Goal: Task Accomplishment & Management: Complete application form

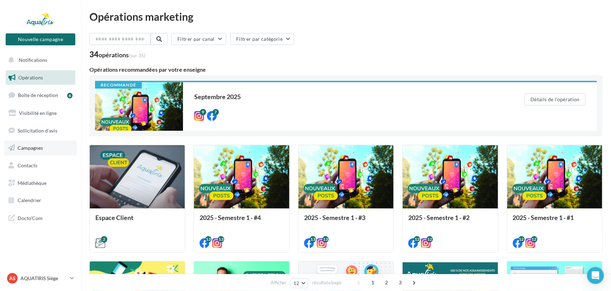
click at [42, 146] on span "Campagnes" at bounding box center [30, 148] width 25 height 6
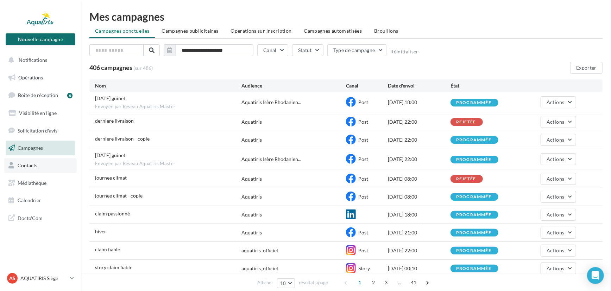
click at [42, 168] on link "Contacts" at bounding box center [40, 165] width 72 height 15
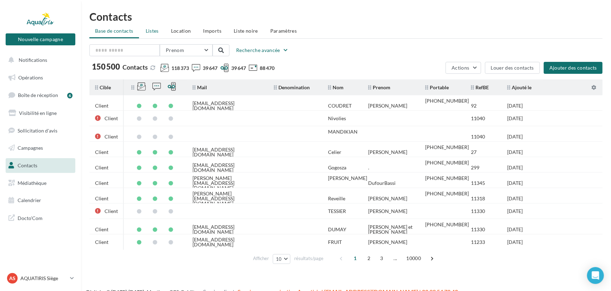
click at [147, 34] on li "Listes" at bounding box center [152, 31] width 24 height 13
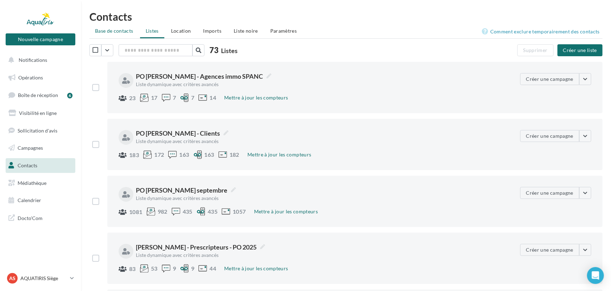
click at [112, 33] on span "Base de contacts" at bounding box center [114, 31] width 38 height 6
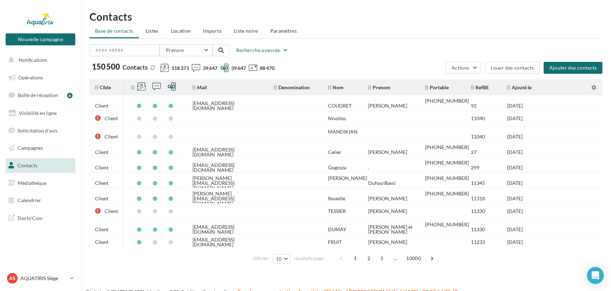
click at [457, 38] on div "Contacts Base de contacts Listes Location Imports Liste noire Paramètres Prenom…" at bounding box center [346, 139] width 530 height 256
click at [581, 63] on button "Ajouter des contacts" at bounding box center [573, 68] width 59 height 12
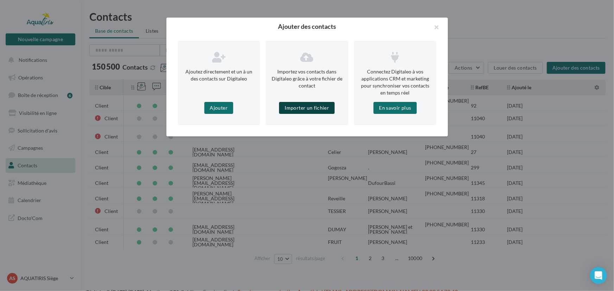
click at [308, 112] on button "Importer un fichier" at bounding box center [307, 108] width 56 height 12
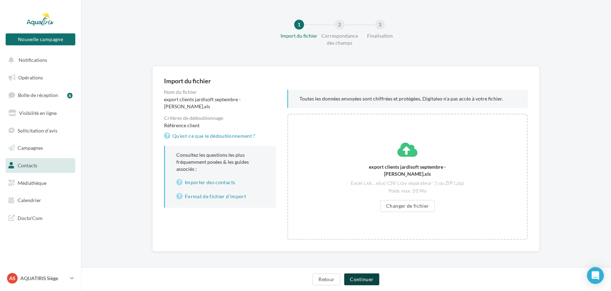
click at [377, 278] on button "Continuer" at bounding box center [361, 280] width 35 height 12
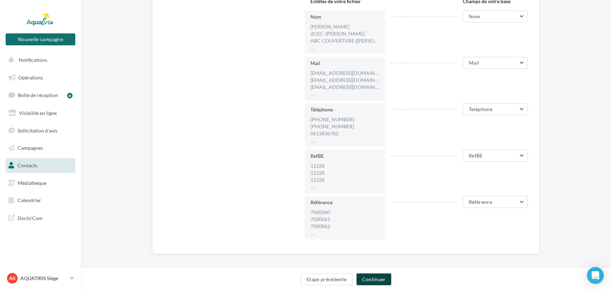
scroll to position [172, 0]
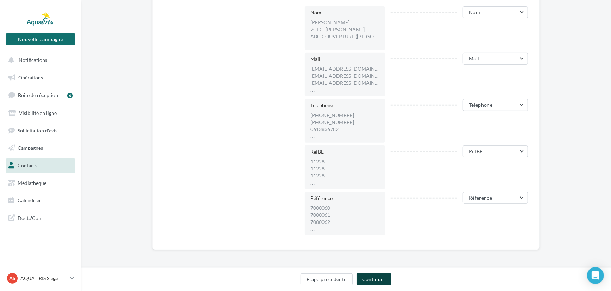
click at [380, 282] on button "Continuer" at bounding box center [373, 280] width 35 height 12
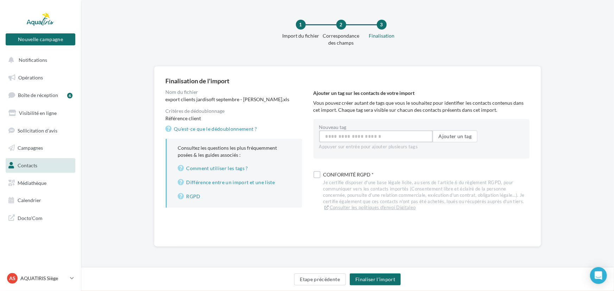
click at [368, 137] on input "Nouveau tag" at bounding box center [376, 137] width 114 height 12
type input "**********"
click at [446, 141] on button "Ajouter un tag" at bounding box center [455, 137] width 45 height 12
click at [327, 175] on div "Conformité RGPD *" at bounding box center [426, 177] width 206 height 10
click at [391, 275] on button "Finaliser l'import" at bounding box center [375, 280] width 51 height 12
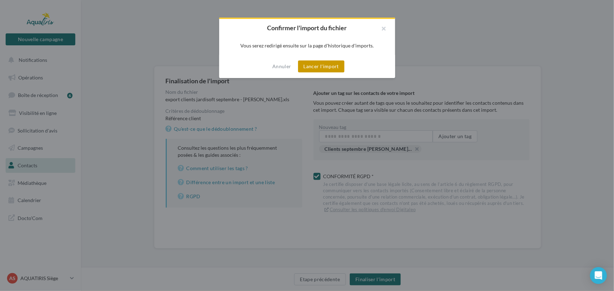
click at [330, 70] on button "Lancer l'import" at bounding box center [321, 67] width 46 height 12
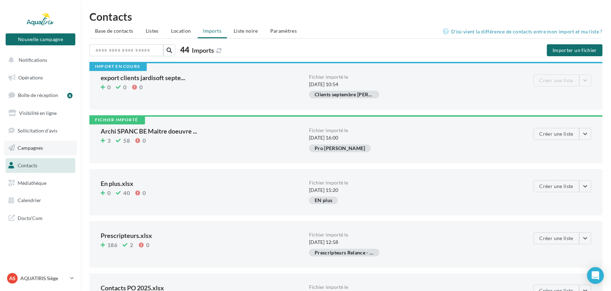
click at [32, 145] on span "Campagnes" at bounding box center [30, 148] width 25 height 6
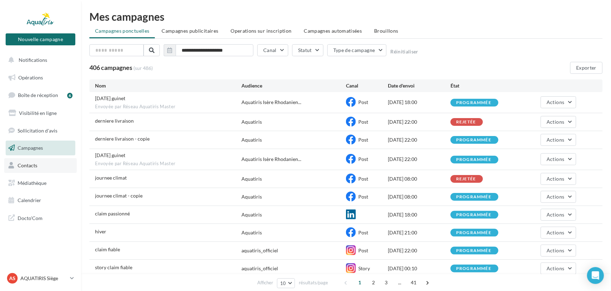
click at [40, 168] on link "Contacts" at bounding box center [40, 165] width 72 height 15
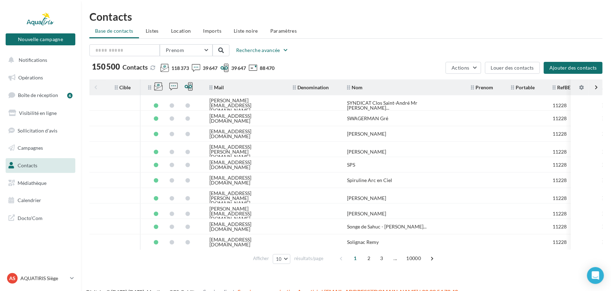
click at [130, 33] on ul "Base de contacts Listes Location Imports Liste noire Paramètres" at bounding box center [345, 32] width 513 height 14
click at [208, 32] on span "Imports" at bounding box center [212, 31] width 18 height 6
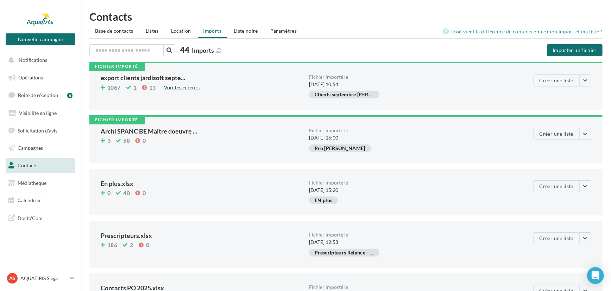
click at [172, 87] on div "Voir les erreurs" at bounding box center [182, 88] width 42 height 8
click at [39, 152] on link "Campagnes" at bounding box center [40, 148] width 72 height 15
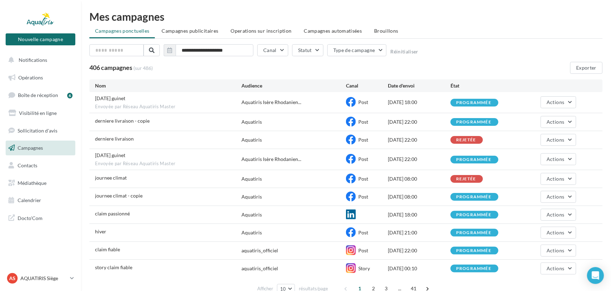
click at [378, 32] on span "Brouillons" at bounding box center [386, 31] width 24 height 6
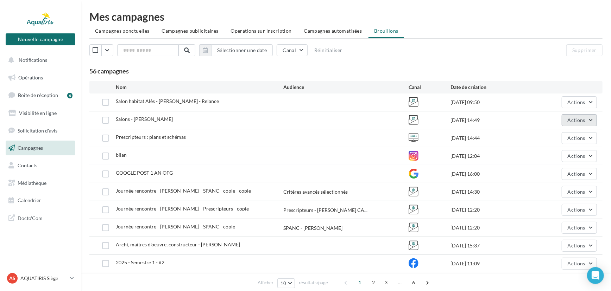
click at [568, 123] on button "Actions" at bounding box center [579, 120] width 35 height 12
click at [556, 131] on button "Editer" at bounding box center [561, 137] width 70 height 18
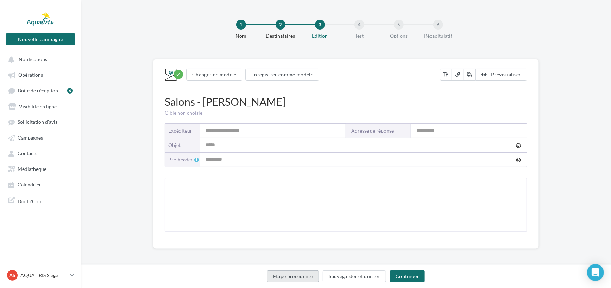
type input "*********"
type input "**********"
click at [298, 280] on button "Étape précédente" at bounding box center [293, 277] width 52 height 12
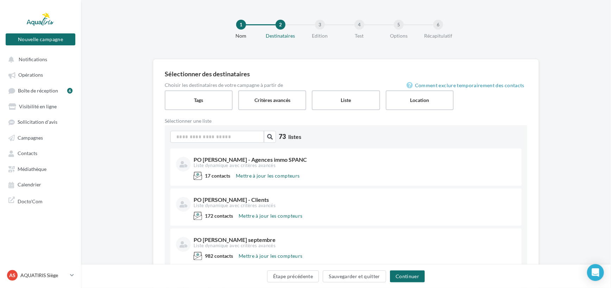
click at [226, 106] on label "Tags" at bounding box center [199, 100] width 68 height 20
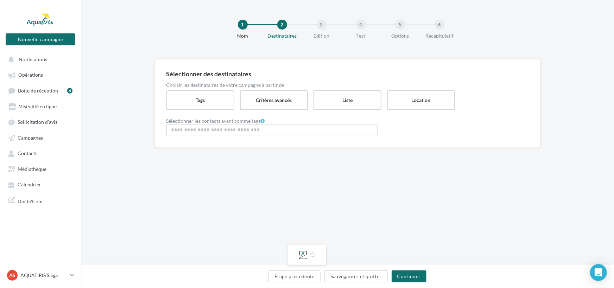
click at [227, 123] on div "Sélectionner les contacts ayant comme tags Aucun tag ne correspond à votre rech…" at bounding box center [347, 128] width 362 height 18
click at [226, 130] on input "Rechercher ou sélectionner un tag" at bounding box center [272, 130] width 208 height 8
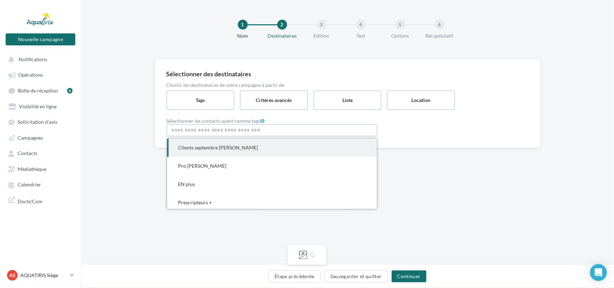
click at [225, 149] on span "Clients septembre [PERSON_NAME]" at bounding box center [218, 148] width 80 height 6
click at [472, 211] on div "1 Nom 2 Destinataires 3 Edition 4 Test 5 Options 6 Récapitulatif Sélectionner d…" at bounding box center [347, 132] width 533 height 265
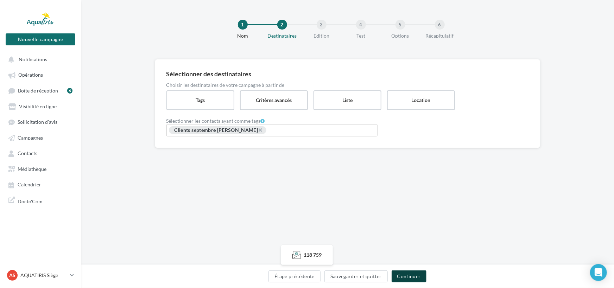
click at [410, 276] on button "Continuer" at bounding box center [409, 277] width 35 height 12
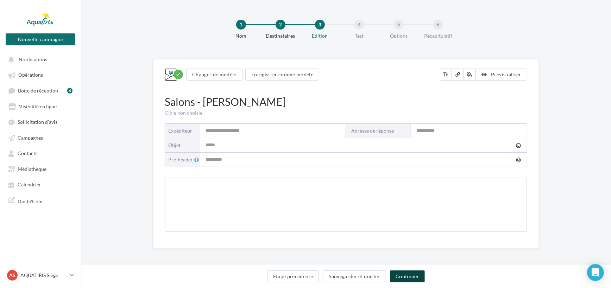
type input "*********"
type input "**********"
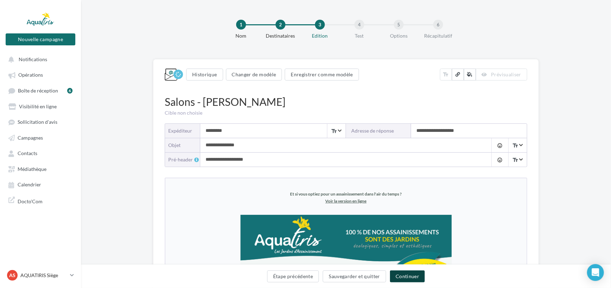
click at [412, 276] on button "Continuer" at bounding box center [407, 277] width 35 height 12
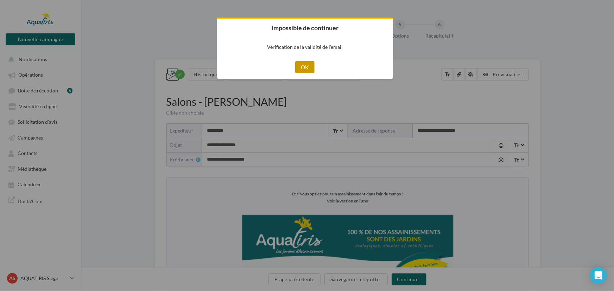
click at [309, 68] on button "OK" at bounding box center [304, 67] width 19 height 12
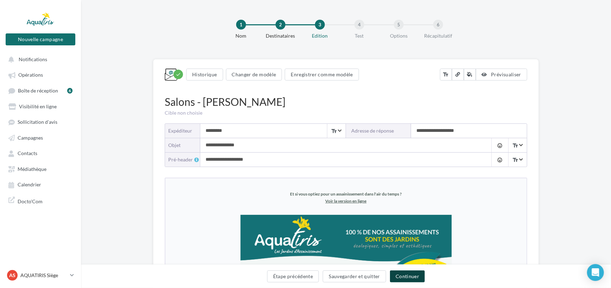
click at [417, 281] on button "Continuer" at bounding box center [407, 277] width 35 height 12
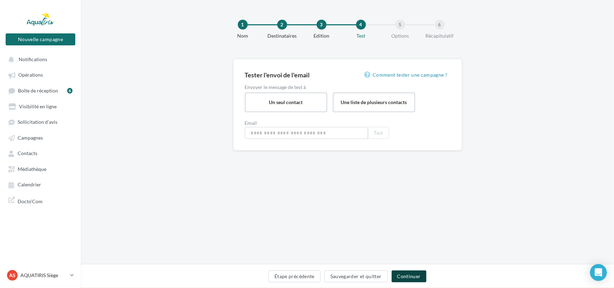
click at [417, 276] on button "Continuer" at bounding box center [409, 277] width 35 height 12
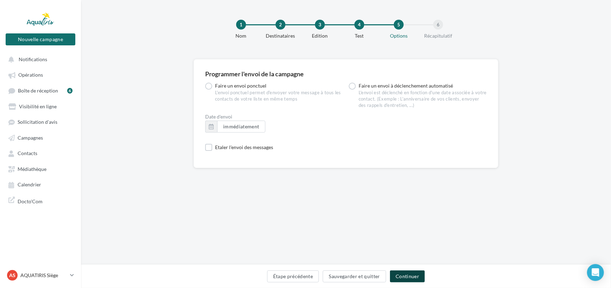
click at [415, 273] on button "Continuer" at bounding box center [407, 277] width 35 height 12
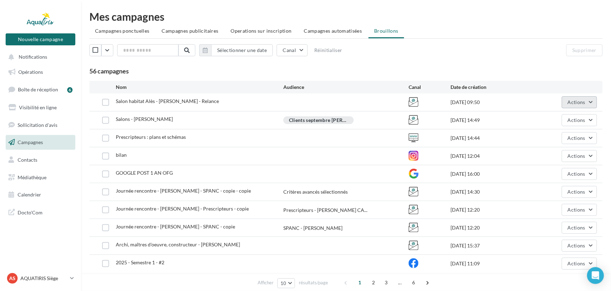
click at [567, 97] on button "Actions" at bounding box center [579, 102] width 35 height 12
click at [563, 112] on button "Editer" at bounding box center [561, 119] width 70 height 18
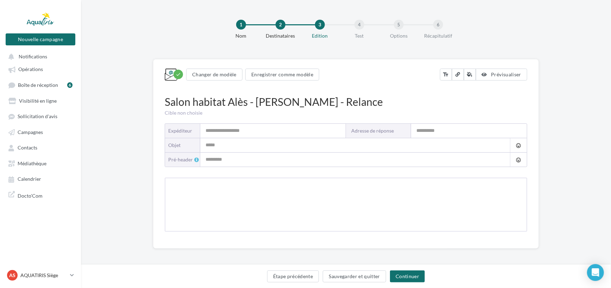
type input "*********"
type input "**********"
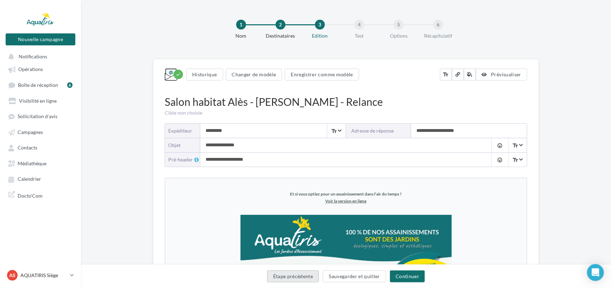
click at [300, 277] on button "Étape précédente" at bounding box center [293, 277] width 52 height 12
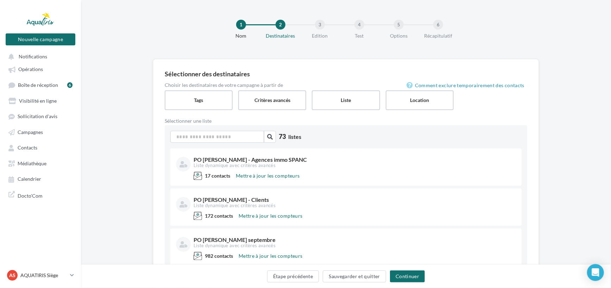
click at [172, 101] on label "Tags" at bounding box center [199, 100] width 68 height 20
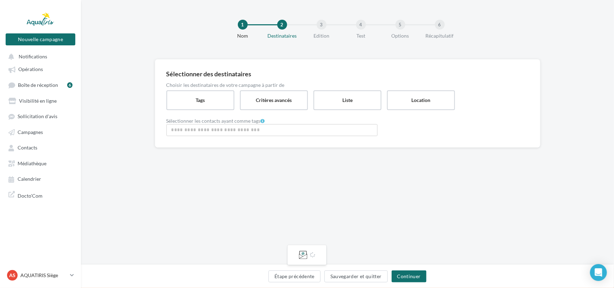
click at [208, 131] on input "Rechercher ou sélectionner un tag" at bounding box center [272, 130] width 208 height 8
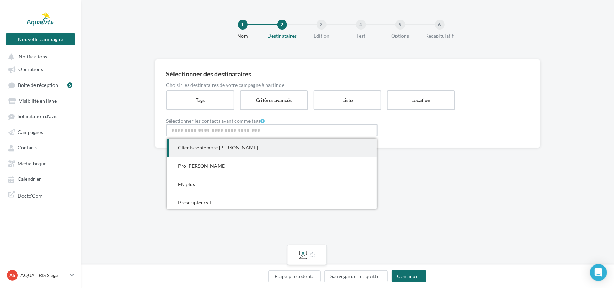
click at [207, 149] on span "Clients septembre [PERSON_NAME]" at bounding box center [218, 148] width 80 height 6
click at [425, 209] on div "1 Nom 2 Destinataires 3 Edition 4 Test 5 Options 6 Récapitulatif Sélectionner d…" at bounding box center [347, 132] width 533 height 265
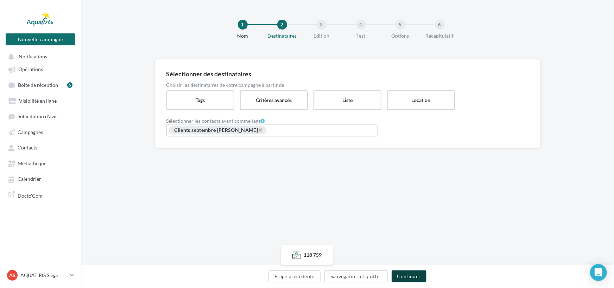
click at [407, 275] on button "Continuer" at bounding box center [409, 277] width 35 height 12
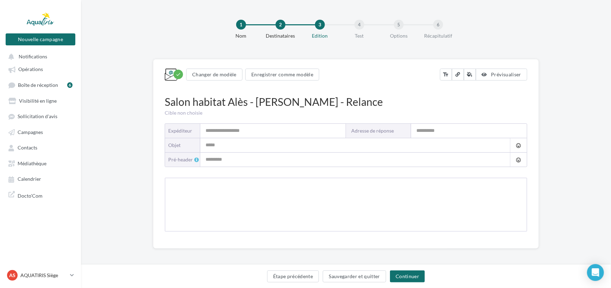
type input "*********"
type input "**********"
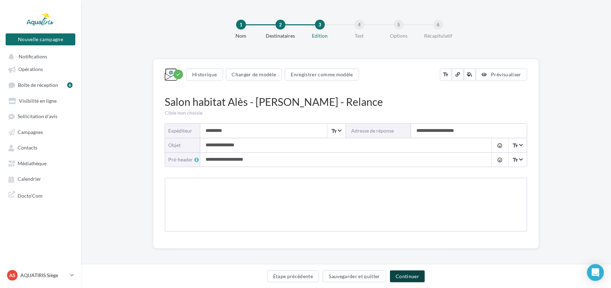
click at [406, 275] on button "Continuer" at bounding box center [407, 277] width 35 height 12
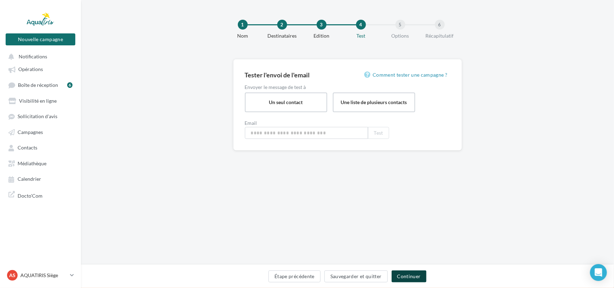
click at [406, 275] on button "Continuer" at bounding box center [409, 277] width 35 height 12
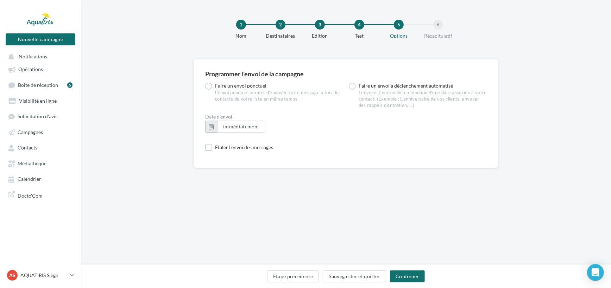
click at [214, 125] on button "button" at bounding box center [211, 127] width 12 height 12
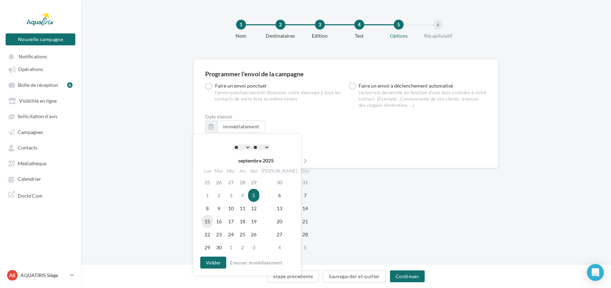
click at [207, 219] on td "15" at bounding box center [207, 221] width 11 height 13
click at [244, 145] on select "* * * * * * * * * * ** ** ** ** ** ** ** ** ** ** ** ** ** **" at bounding box center [242, 148] width 18 height 6
click at [203, 264] on button "Valider" at bounding box center [213, 263] width 26 height 12
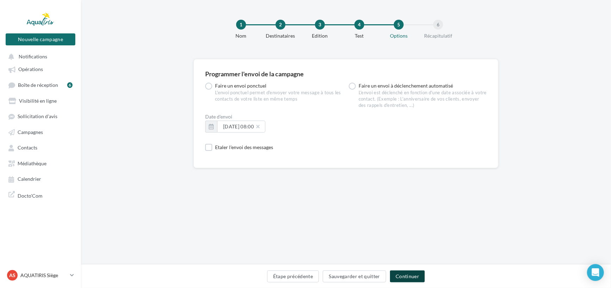
click at [406, 280] on button "Continuer" at bounding box center [407, 277] width 35 height 12
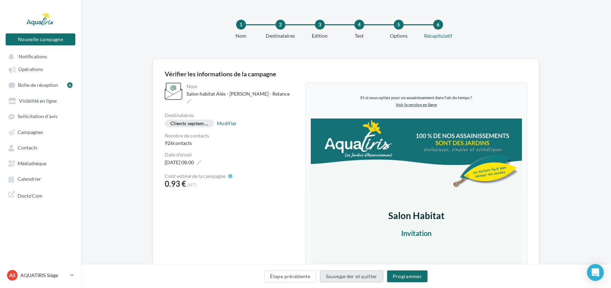
click at [357, 282] on button "Sauvegarder et quitter" at bounding box center [351, 277] width 63 height 12
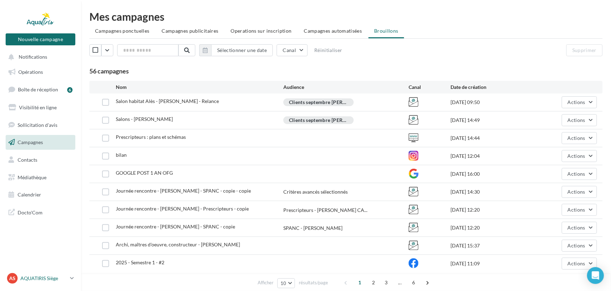
click at [42, 278] on p "AQUATIRIS Siège" at bounding box center [43, 278] width 47 height 7
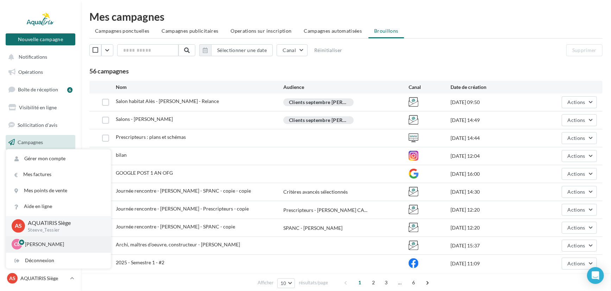
click at [39, 241] on p "[PERSON_NAME]" at bounding box center [63, 244] width 77 height 7
